Goal: Use online tool/utility: Utilize a website feature to perform a specific function

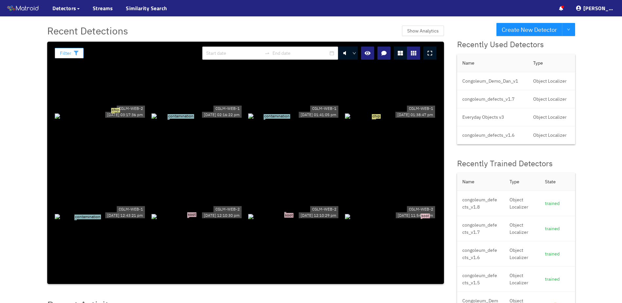
click at [81, 52] on button "Filter" at bounding box center [69, 53] width 29 height 10
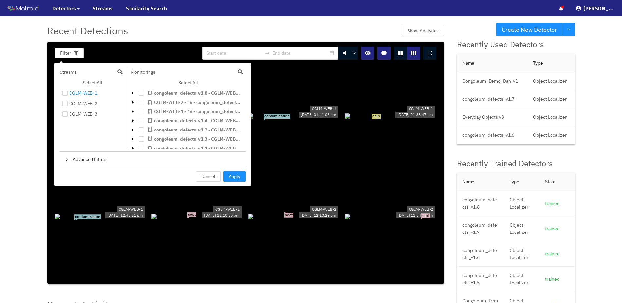
click at [91, 94] on div "CGLM-WEB-1" at bounding box center [83, 93] width 28 height 8
checkbox input "true"
click at [83, 106] on div "CGLM-WEB-2" at bounding box center [83, 104] width 28 height 8
checkbox input "true"
click at [80, 116] on div "CGLM-WEB-3" at bounding box center [83, 114] width 28 height 8
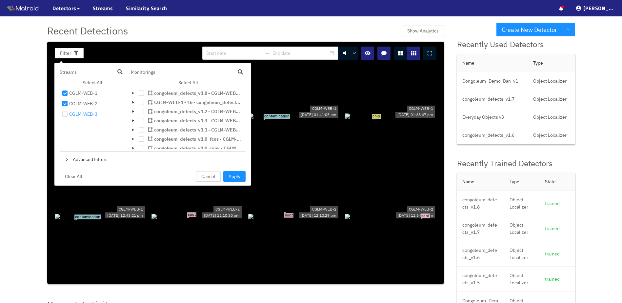
checkbox input "true"
click at [240, 179] on span "Apply" at bounding box center [235, 176] width 12 height 7
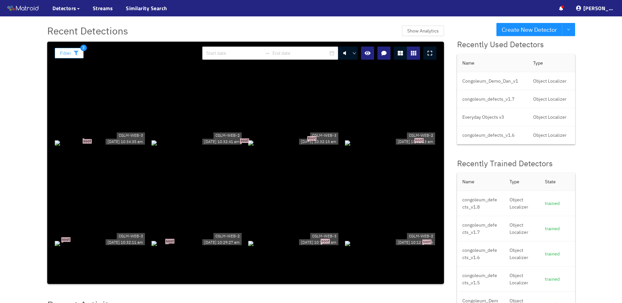
click at [69, 49] on button "Filter" at bounding box center [69, 53] width 29 height 10
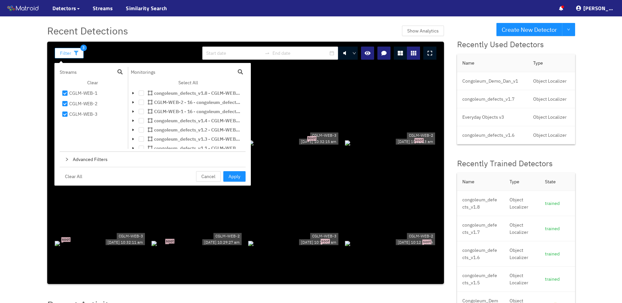
click at [78, 54] on button "Filter" at bounding box center [69, 53] width 29 height 10
